Goal: Task Accomplishment & Management: Manage account settings

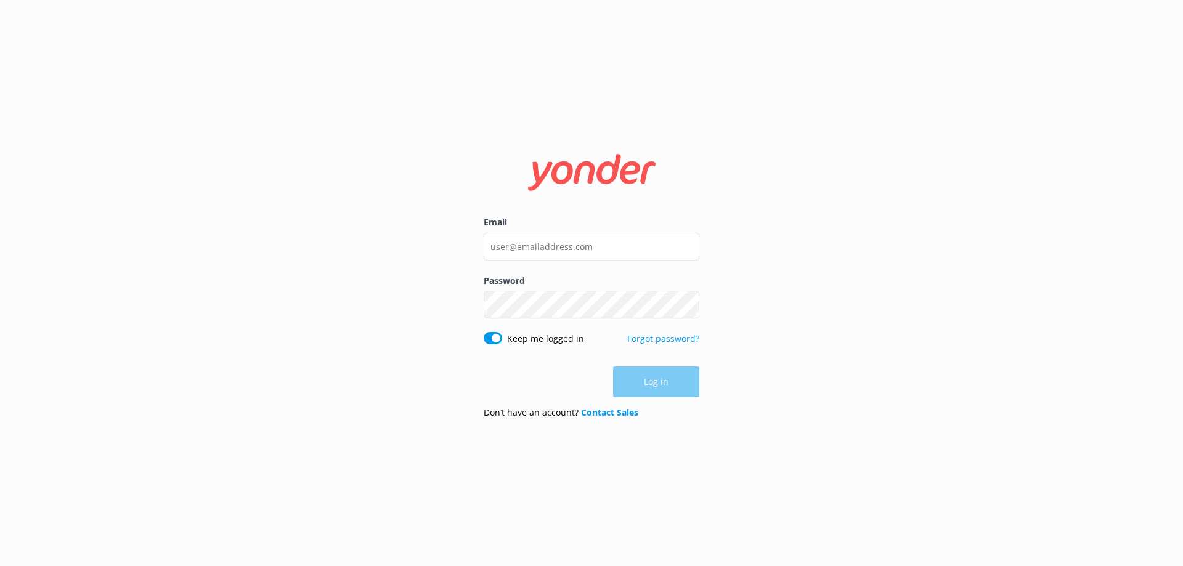
drag, startPoint x: 540, startPoint y: 227, endPoint x: 541, endPoint y: 236, distance: 9.3
click at [541, 226] on label "Email" at bounding box center [592, 223] width 216 height 14
click at [541, 233] on input "Email" at bounding box center [592, 247] width 216 height 28
click at [545, 249] on input "Email" at bounding box center [592, 247] width 216 height 28
